Goal: Information Seeking & Learning: Learn about a topic

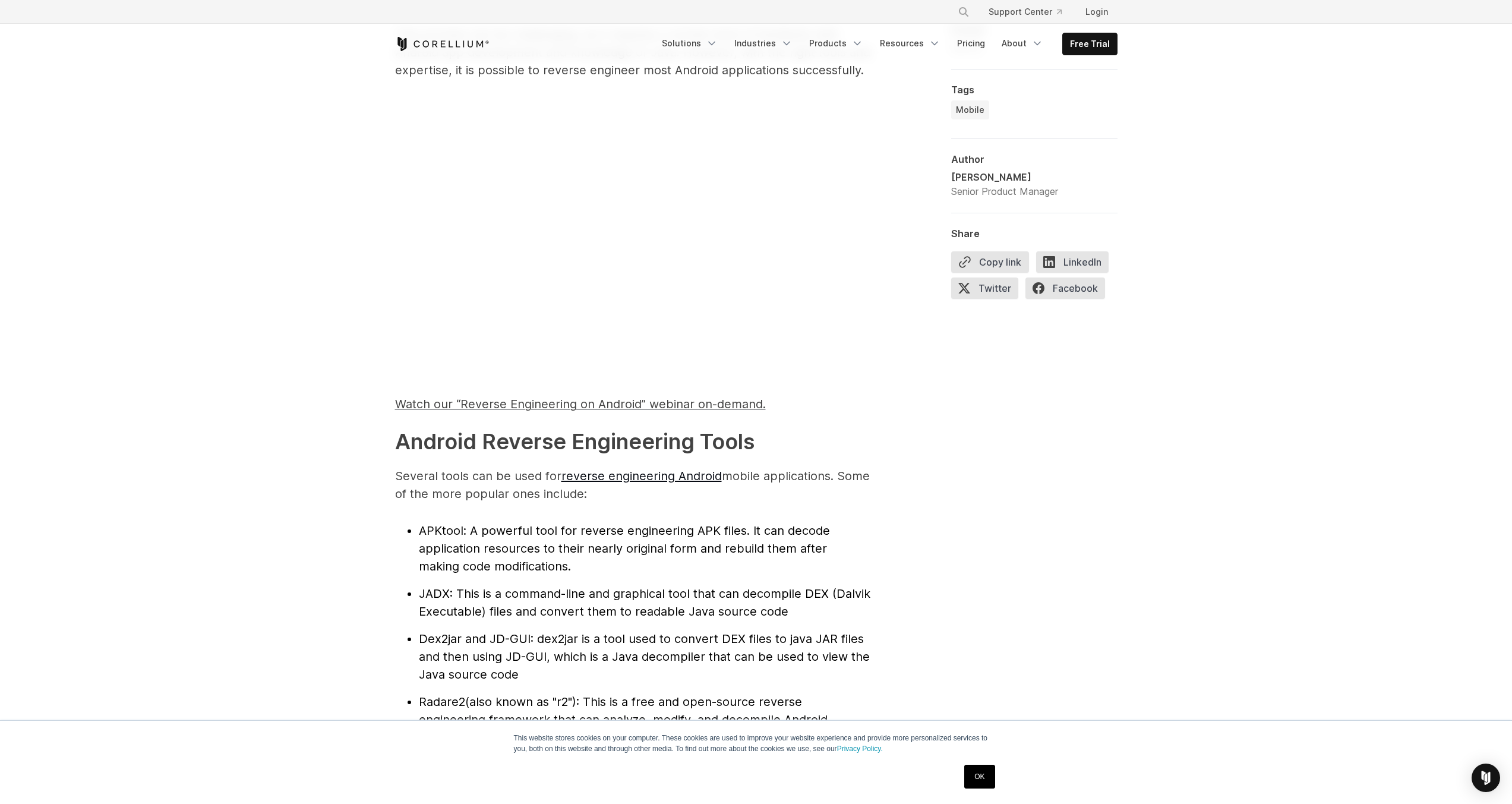
scroll to position [891, 0]
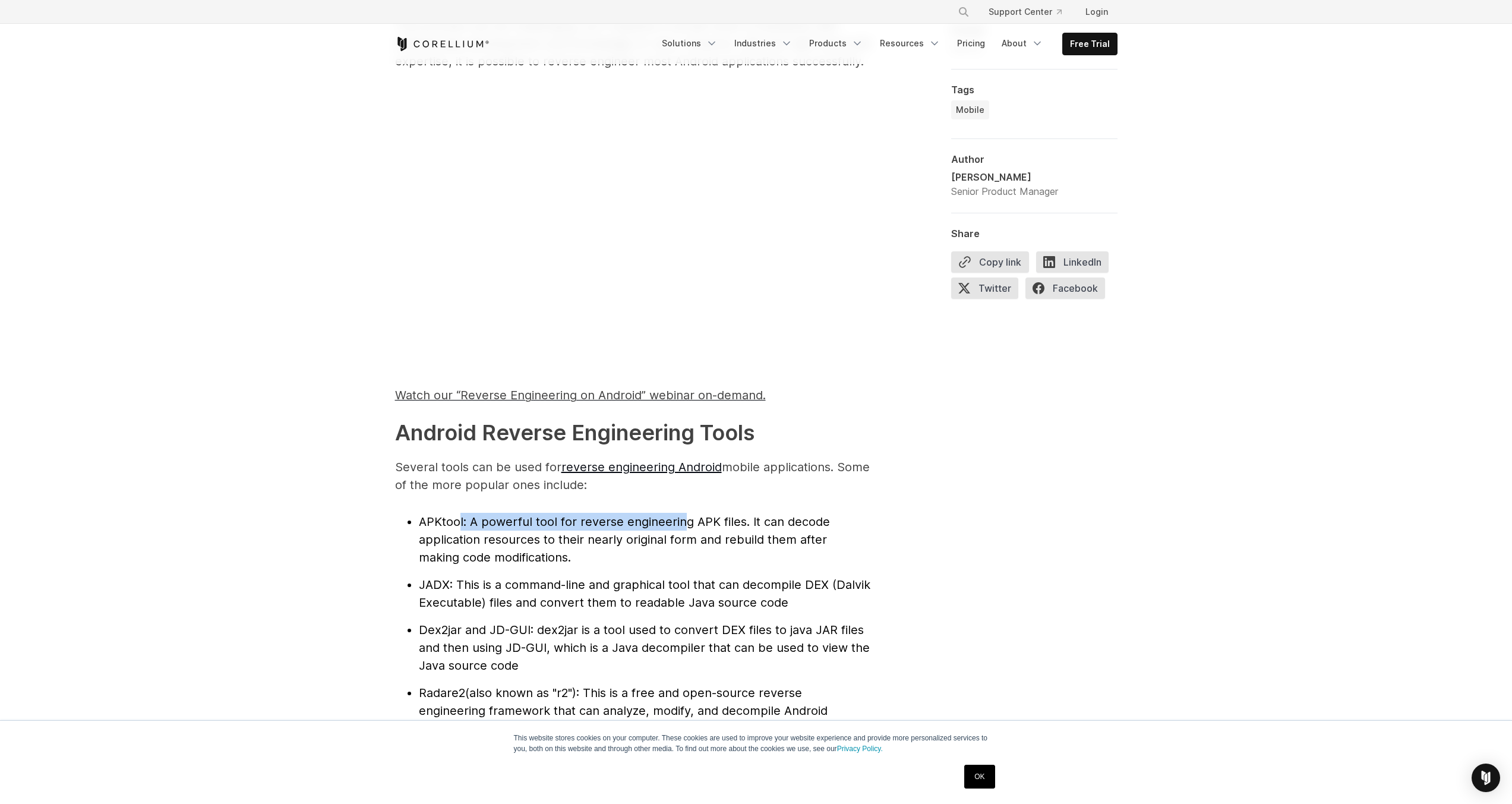
drag, startPoint x: 458, startPoint y: 512, endPoint x: 679, endPoint y: 524, distance: 221.3
click at [679, 524] on li "APKtool : A powerful tool for reverse engineering APK files. It can decode appl…" at bounding box center [645, 539] width 451 height 53
click at [440, 519] on span "APKtool" at bounding box center [441, 521] width 45 height 15
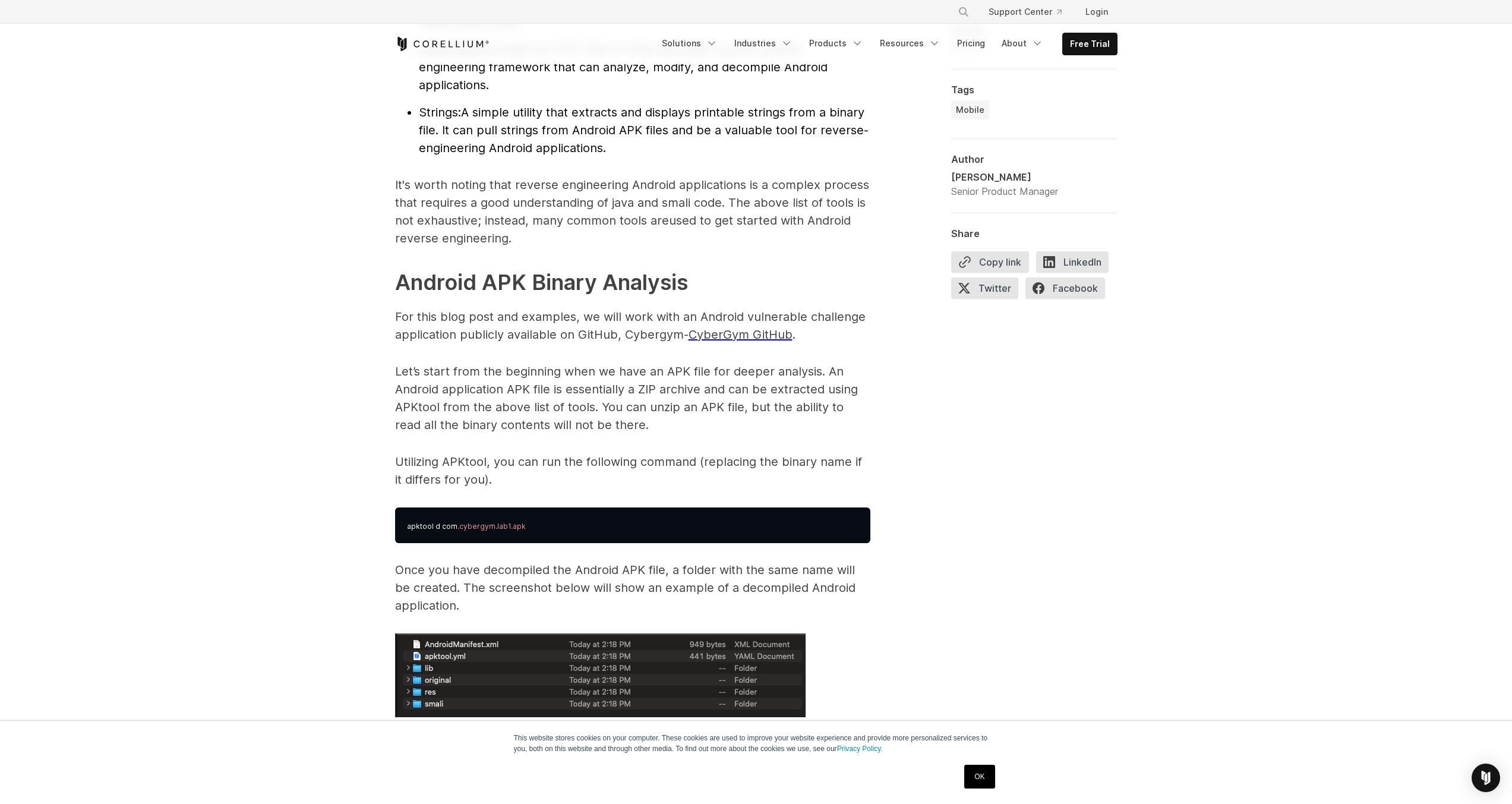
scroll to position [1604, 0]
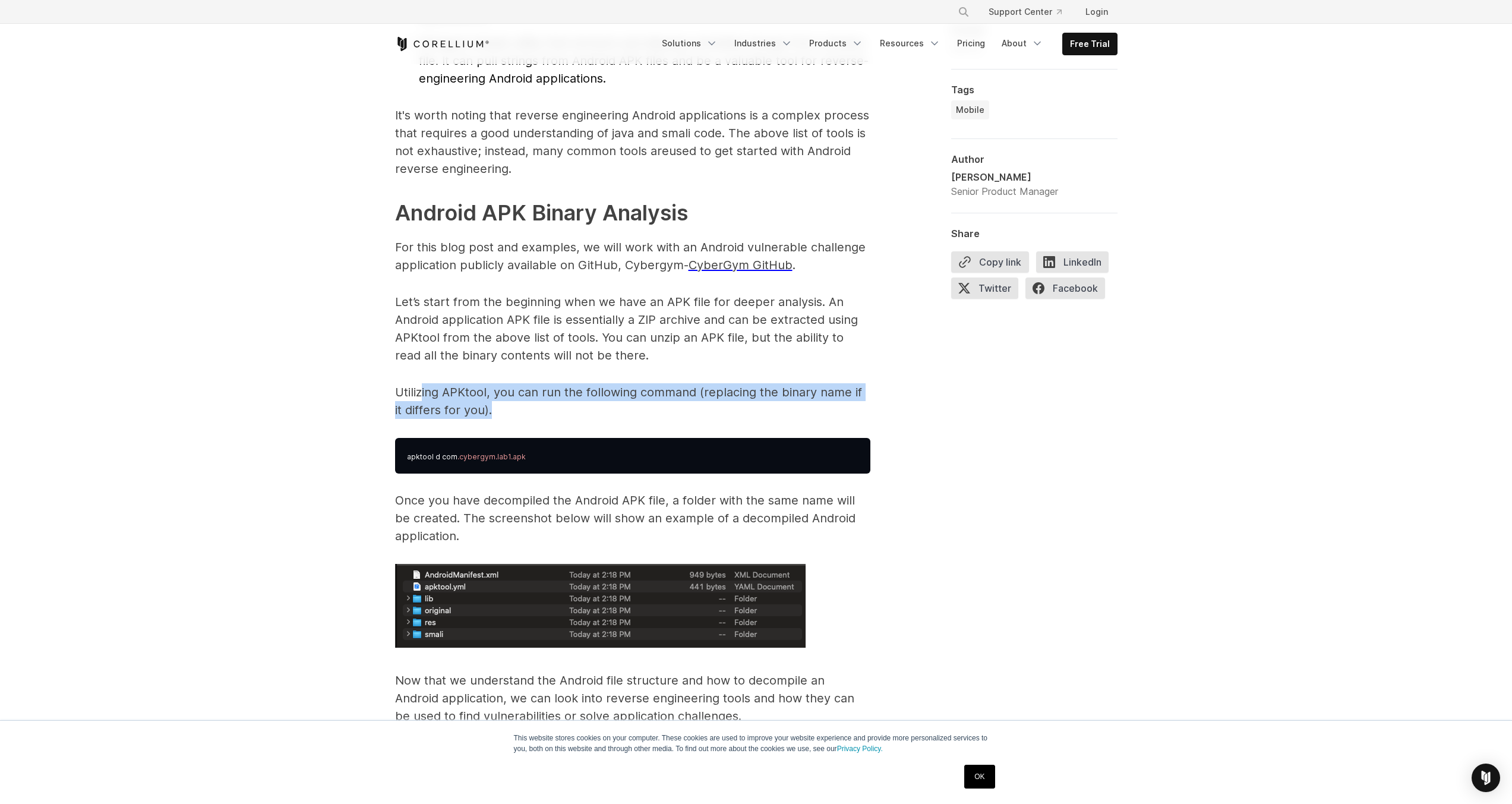
drag, startPoint x: 423, startPoint y: 394, endPoint x: 555, endPoint y: 410, distance: 133.0
click at [555, 410] on p "Utilizing APKtool, you can run the following command (replacing the binary name…" at bounding box center [632, 401] width 475 height 35
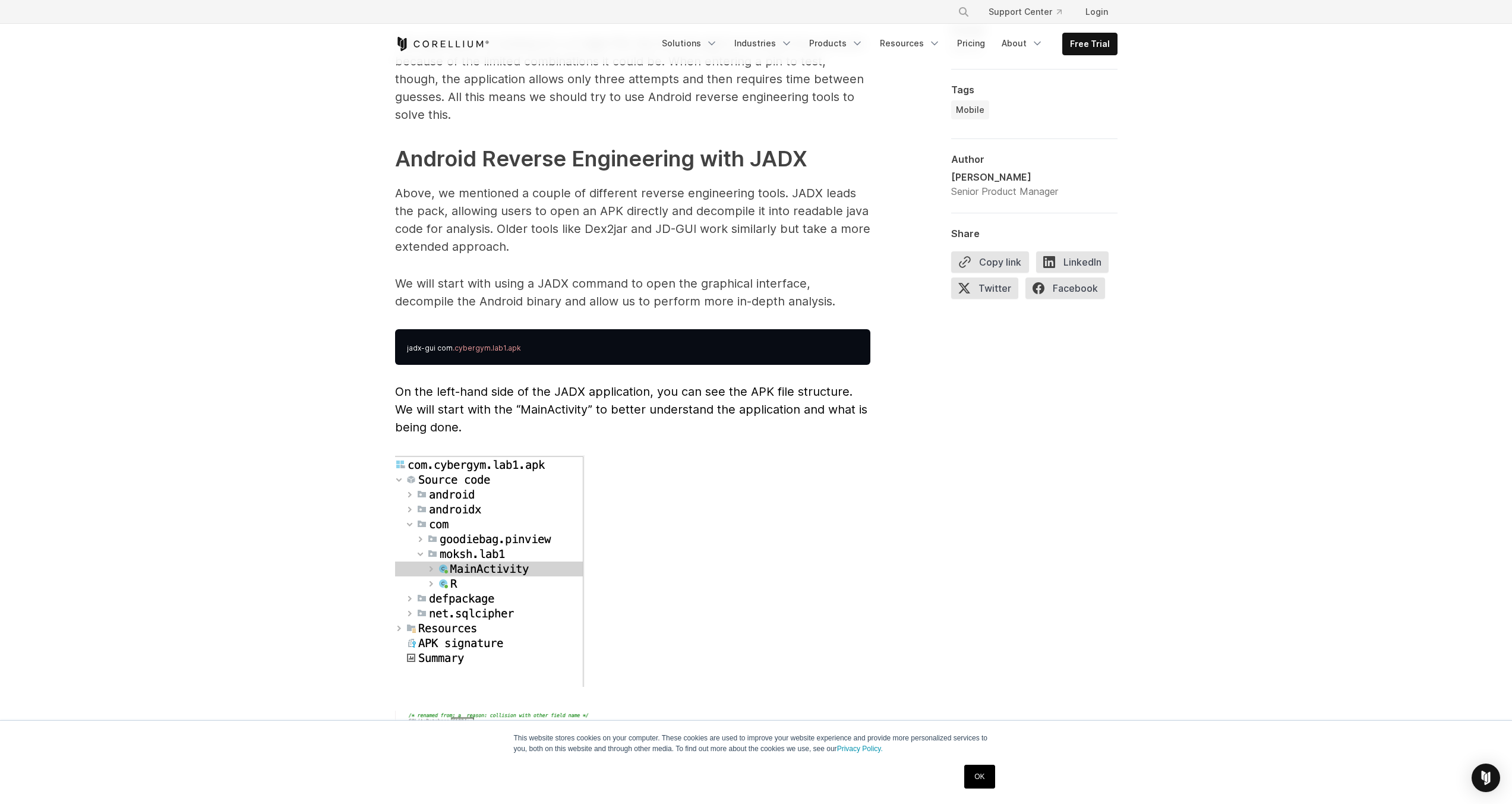
scroll to position [2970, 0]
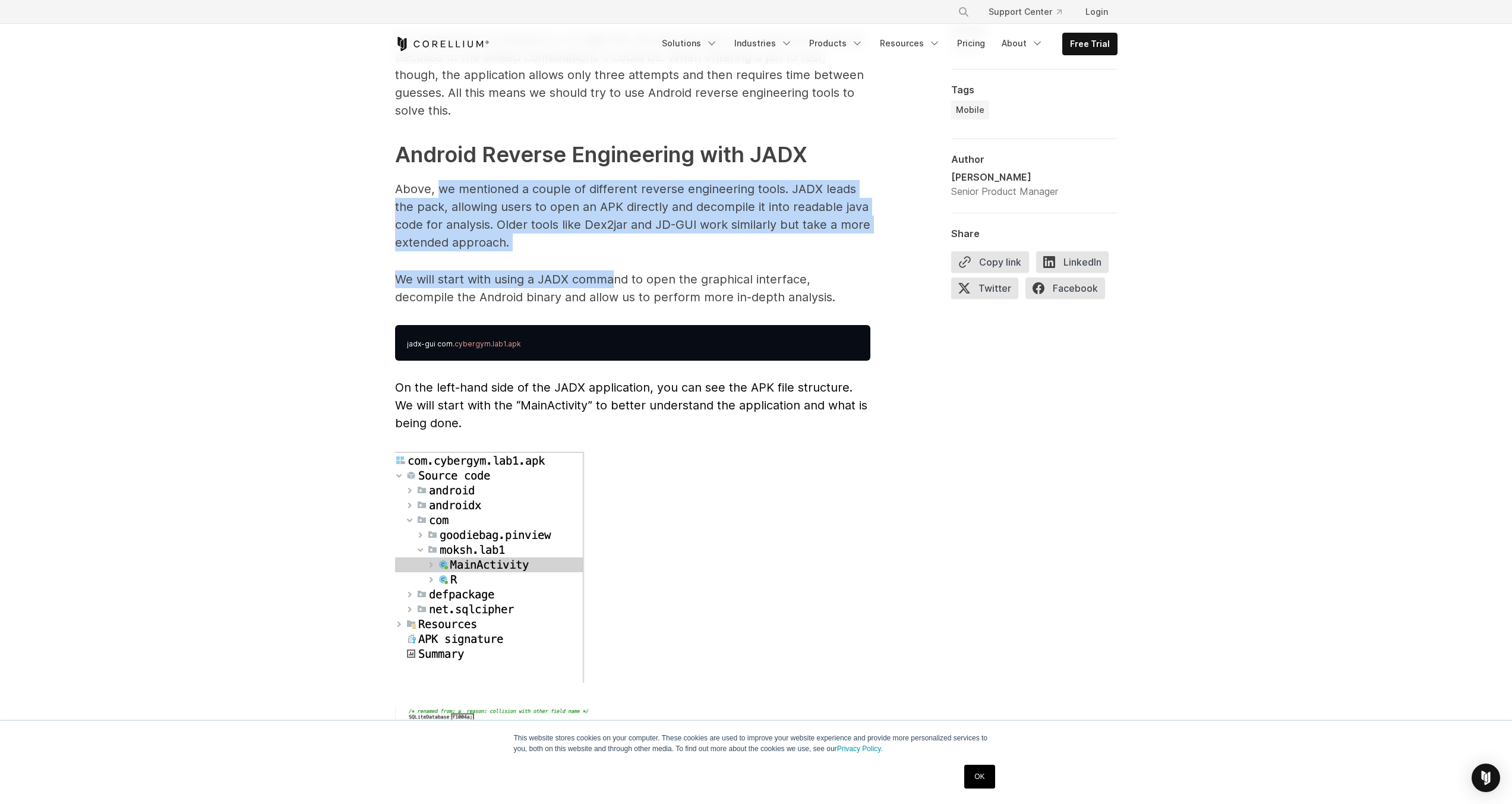
drag, startPoint x: 436, startPoint y: 165, endPoint x: 611, endPoint y: 263, distance: 200.6
click at [611, 263] on span "Reverse Engineering Android Apps Reverse engineering an Android application typ…" at bounding box center [632, 581] width 475 height 5586
click at [611, 270] on p "We will start with using a JADX command to open the graphical interface, decomp…" at bounding box center [632, 288] width 475 height 35
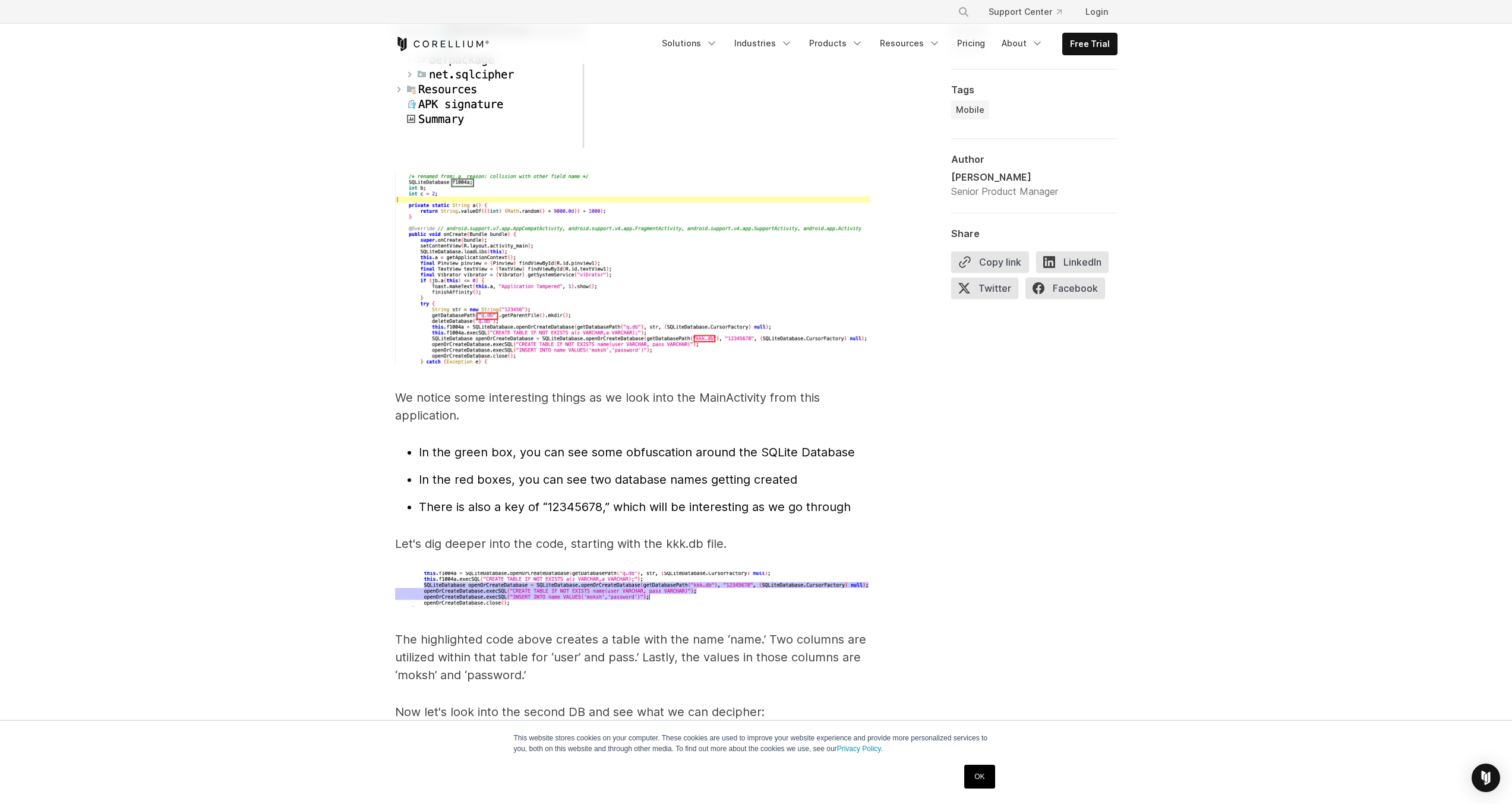
scroll to position [3564, 0]
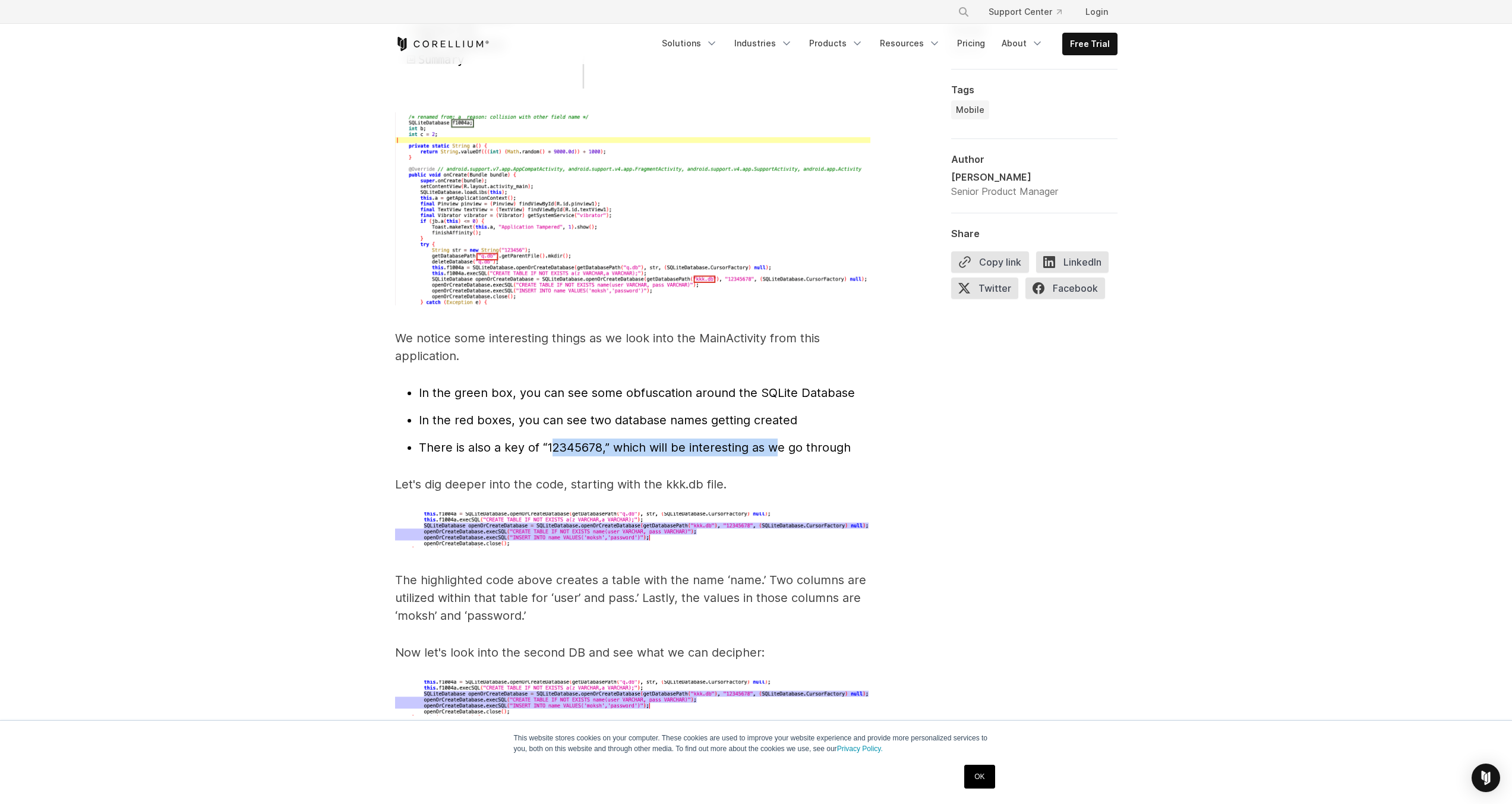
drag, startPoint x: 554, startPoint y: 430, endPoint x: 778, endPoint y: 421, distance: 224.2
click at [778, 438] on li "There is also a key of “12345678,” which will be interesting as we go through" at bounding box center [645, 447] width 451 height 18
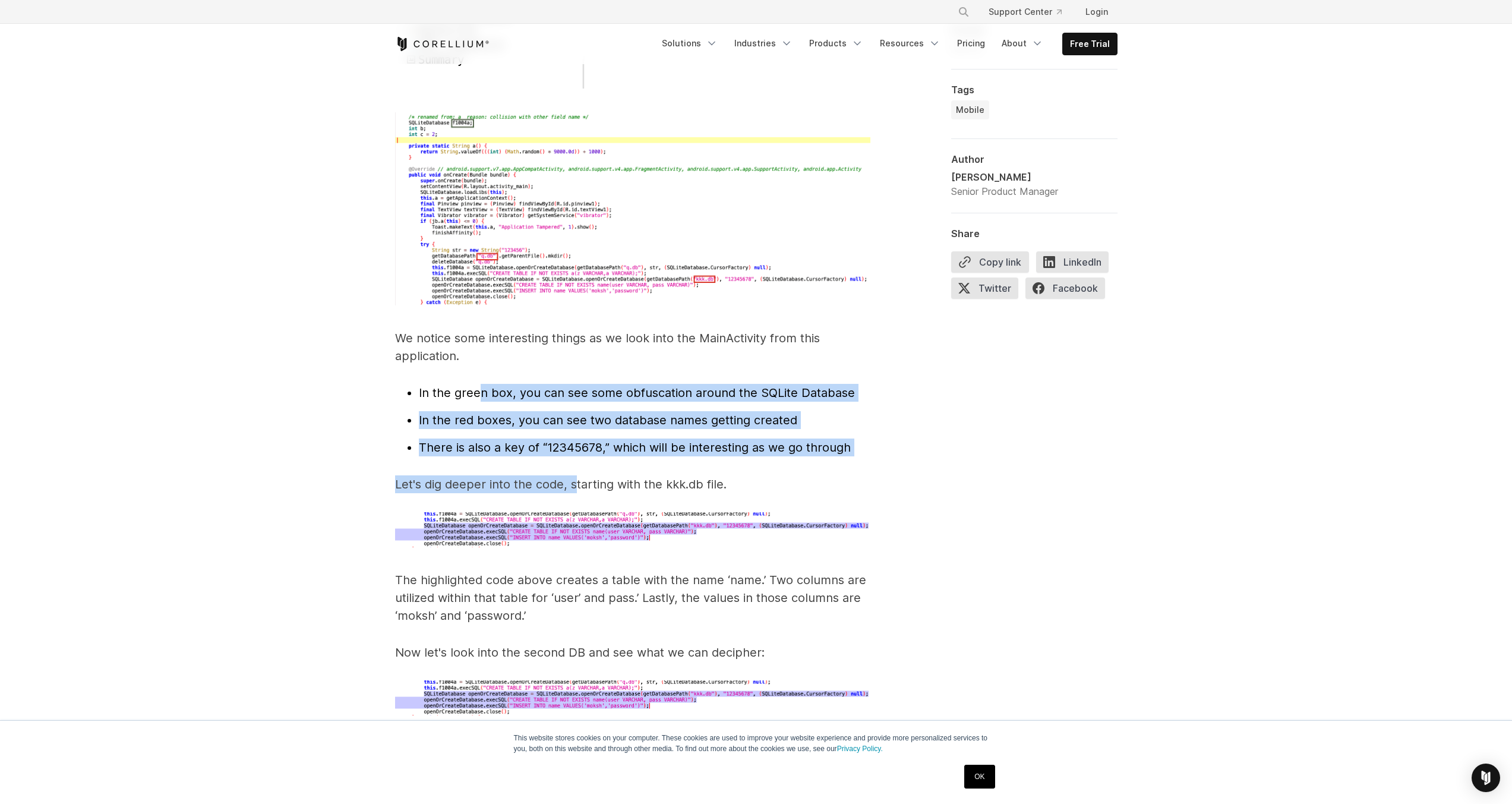
drag, startPoint x: 575, startPoint y: 457, endPoint x: 482, endPoint y: 363, distance: 132.2
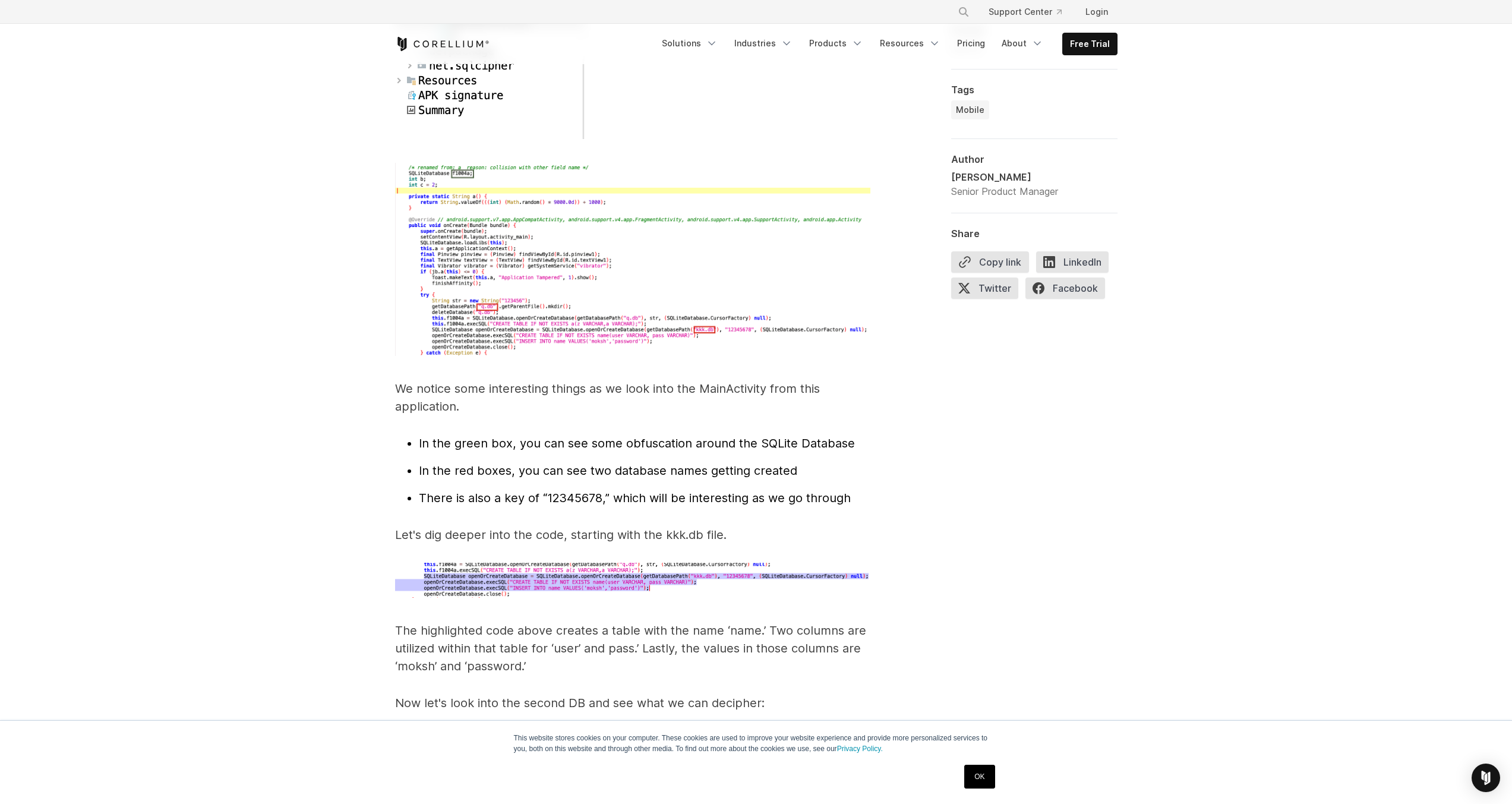
scroll to position [3505, 0]
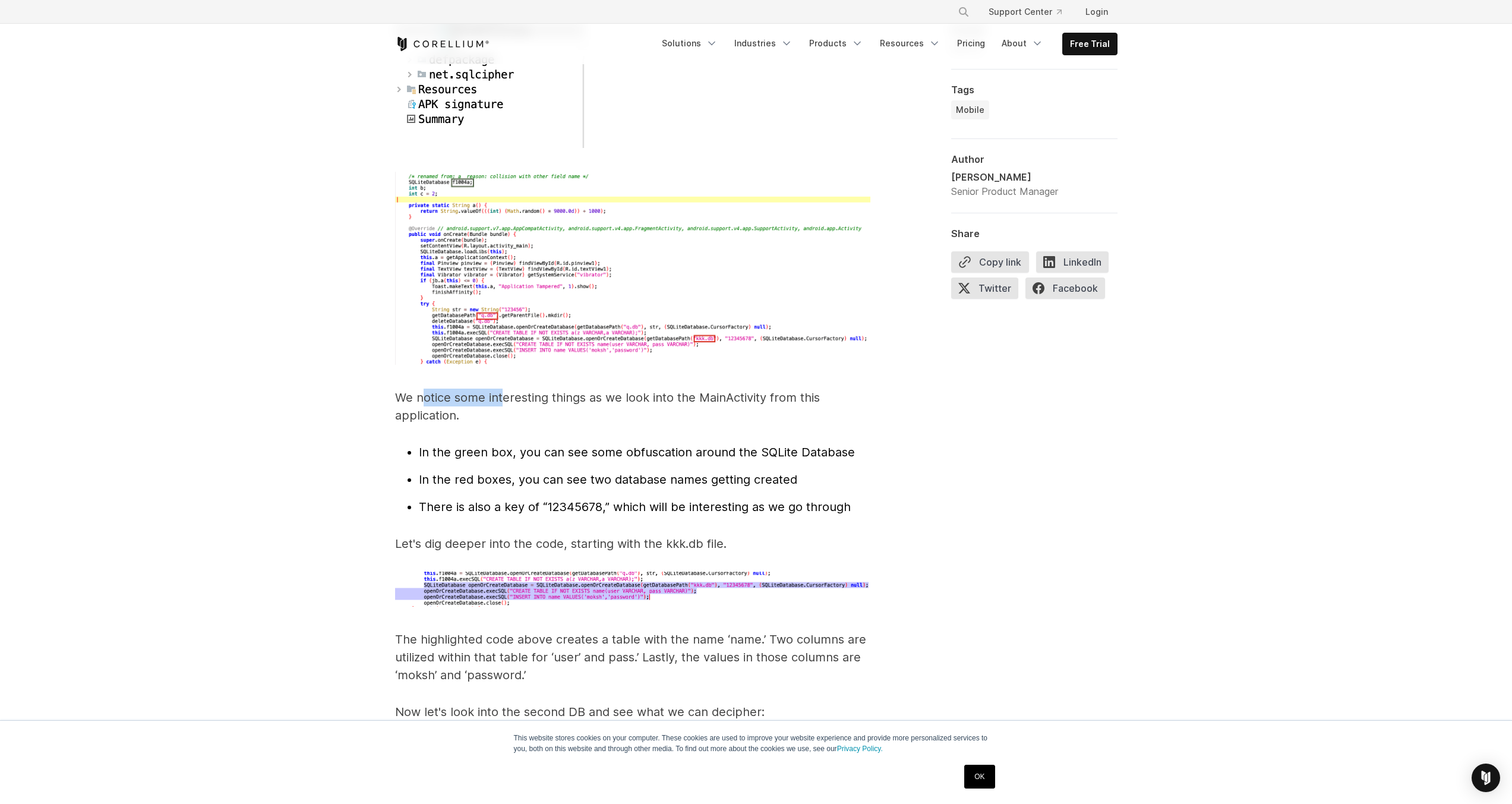
drag, startPoint x: 425, startPoint y: 386, endPoint x: 507, endPoint y: 371, distance: 83.4
click at [505, 388] on p "We notice some interesting things as we look into the MainActivity from this ap…" at bounding box center [632, 406] width 475 height 35
click at [545, 341] on img at bounding box center [632, 268] width 475 height 193
click at [445, 229] on img at bounding box center [632, 268] width 475 height 193
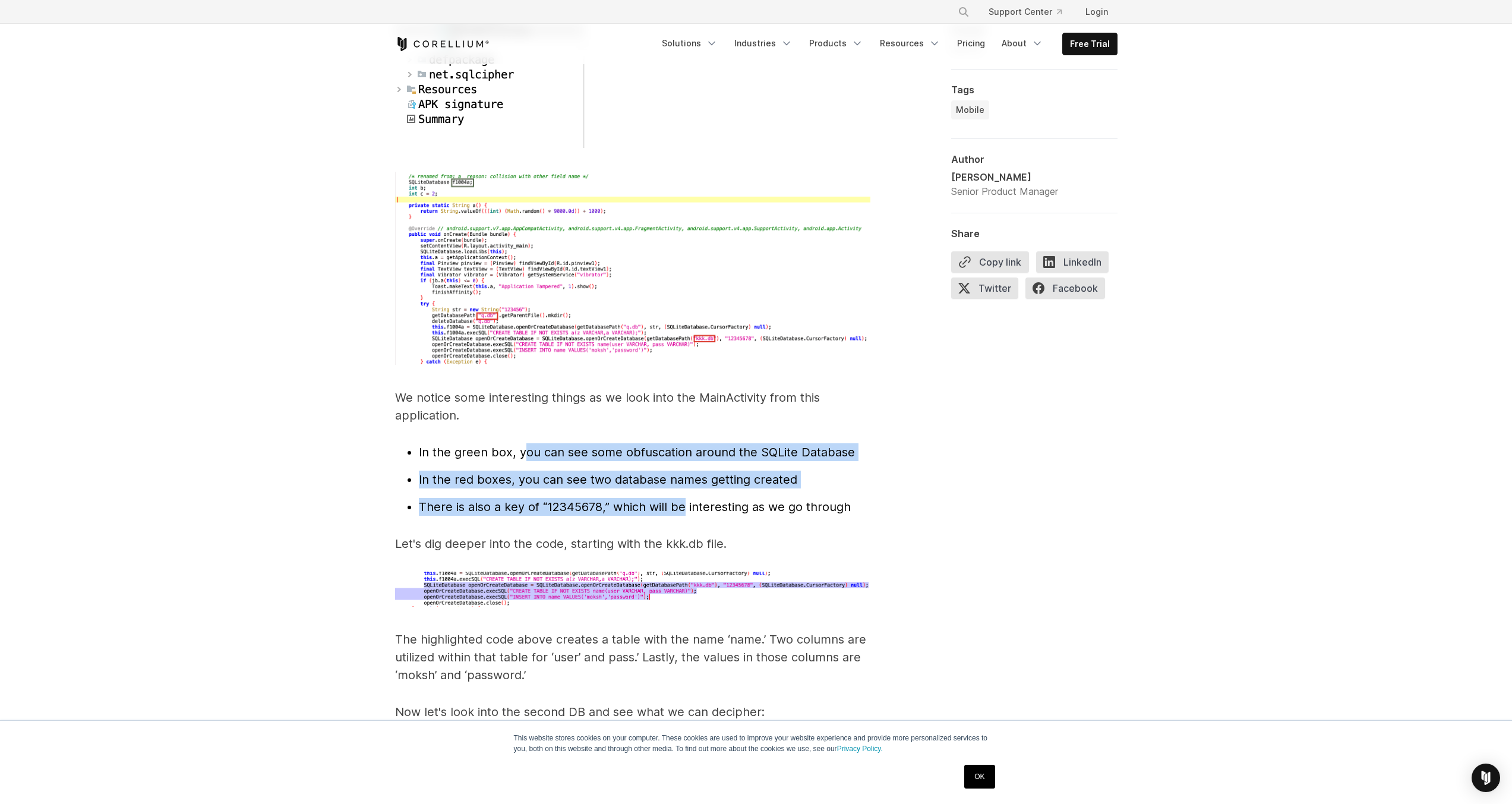
drag, startPoint x: 520, startPoint y: 437, endPoint x: 681, endPoint y: 474, distance: 165.2
click at [681, 474] on ul "In the green box, you can see some obfuscation around the SQLite Database In th…" at bounding box center [632, 479] width 475 height 72
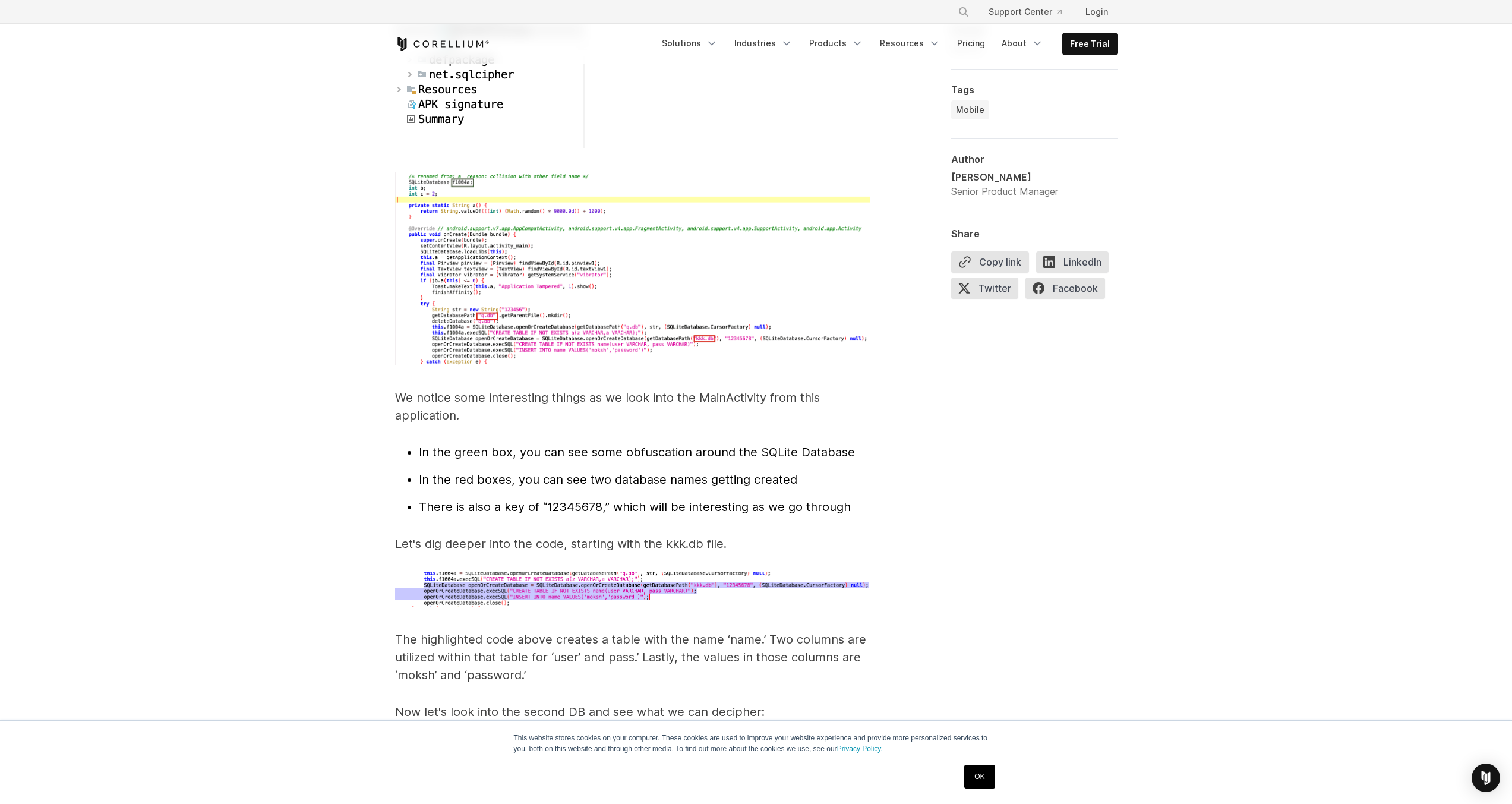
click at [688, 500] on span "There is also a key of “12345678,” which will be interesting as we go through" at bounding box center [635, 507] width 432 height 15
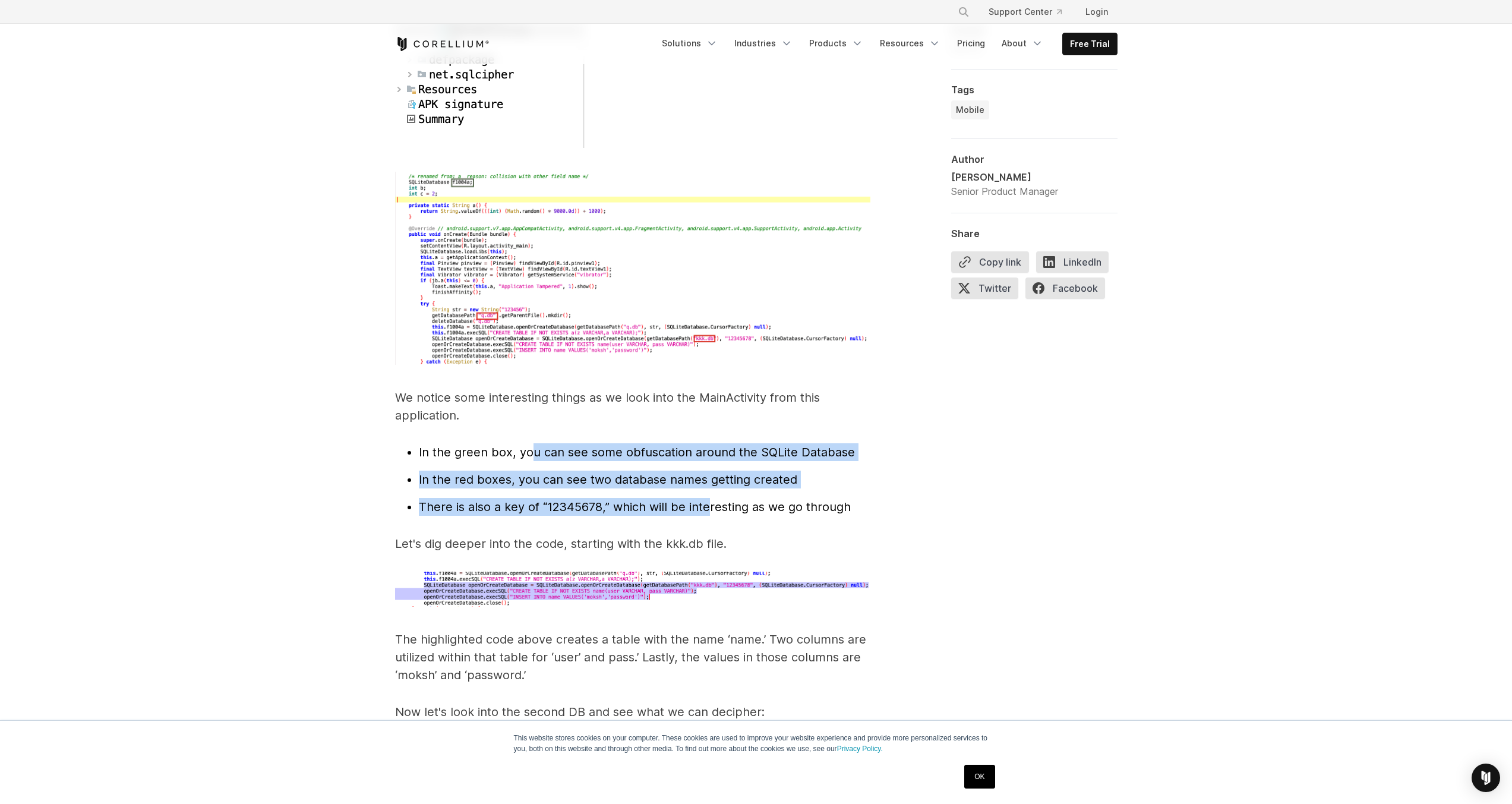
drag, startPoint x: 707, startPoint y: 492, endPoint x: 532, endPoint y: 428, distance: 186.3
click at [532, 443] on ul "In the green box, you can see some obfuscation around the SQLite Database In th…" at bounding box center [632, 479] width 475 height 72
click at [532, 445] on span "In the green box, you can see some obfuscation around the SQLite Database" at bounding box center [637, 452] width 436 height 15
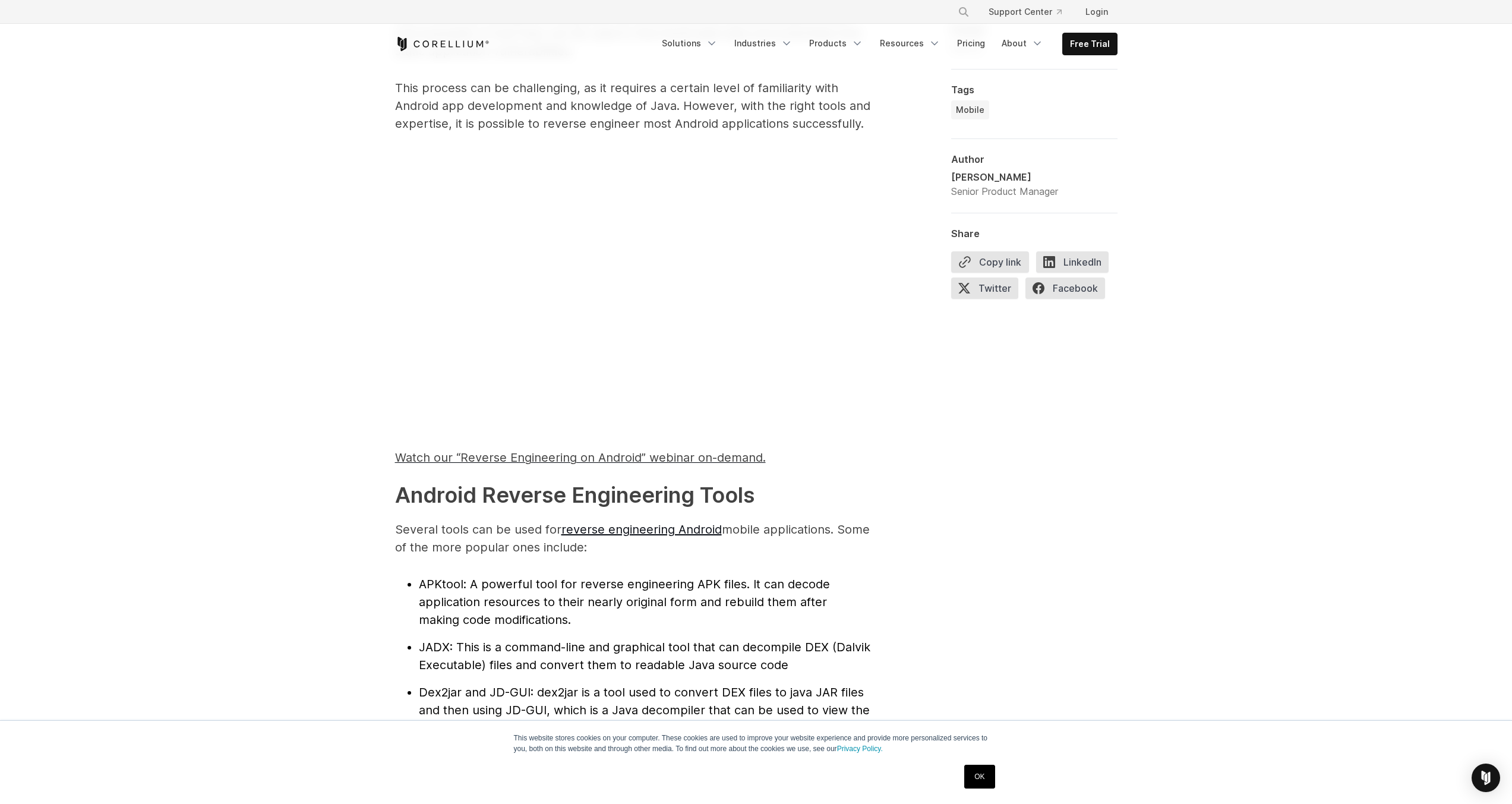
scroll to position [1010, 0]
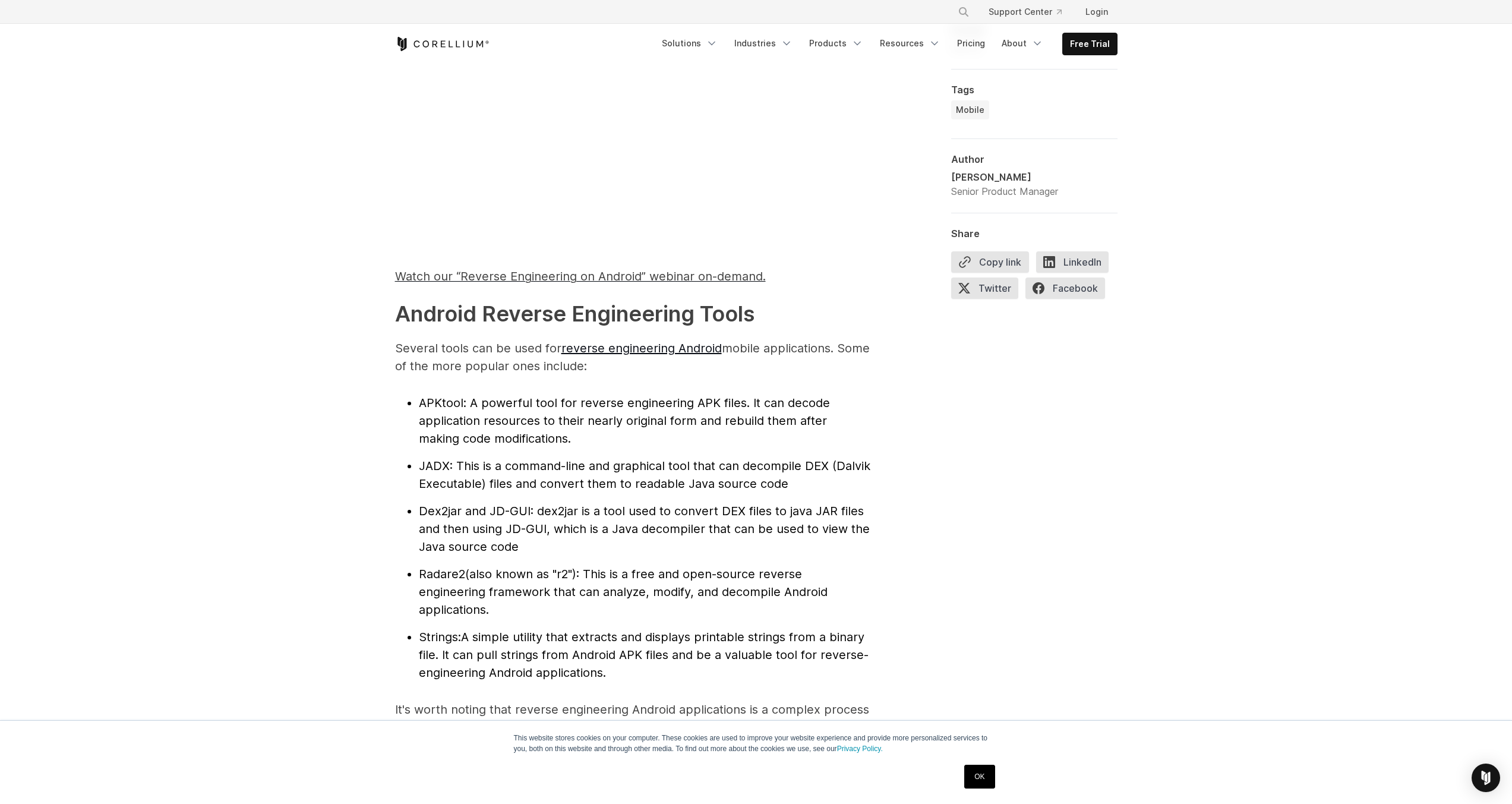
click at [438, 468] on span "JADX" at bounding box center [434, 465] width 31 height 15
